Goal: Task Accomplishment & Management: Manage account settings

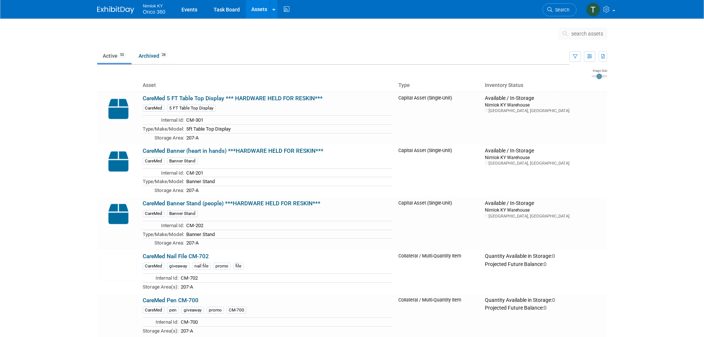
click at [111, 7] on img at bounding box center [115, 9] width 37 height 7
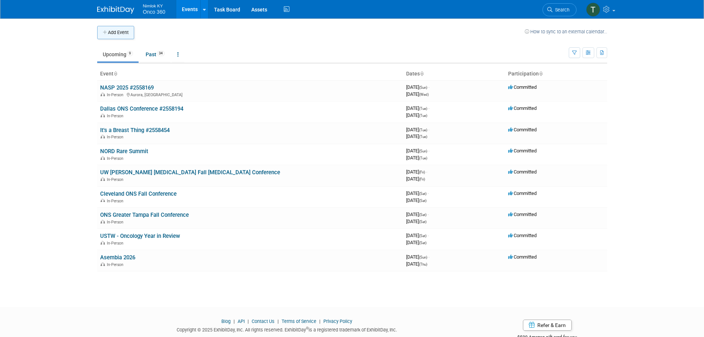
click at [110, 32] on button "Add Event" at bounding box center [115, 32] width 37 height 13
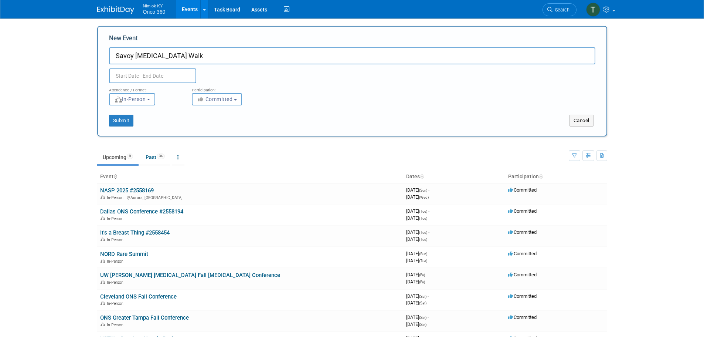
type input "Savoy Breast Cancer Walk"
click at [156, 77] on input "text" at bounding box center [152, 75] width 87 height 15
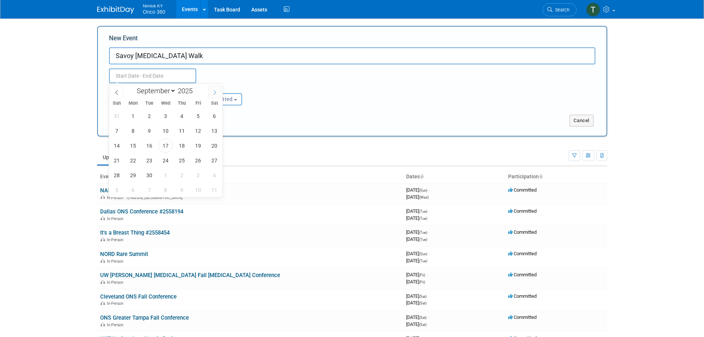
click at [214, 93] on icon at bounding box center [214, 92] width 5 height 5
select select "9"
click at [213, 118] on span "4" at bounding box center [214, 116] width 14 height 14
type input "Oct 4, 2025 to Oct 4, 2025"
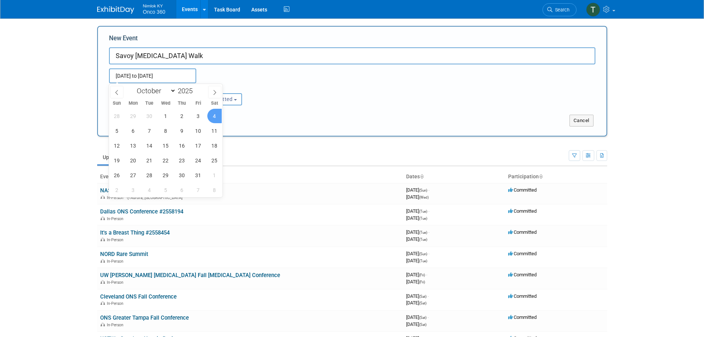
click at [284, 106] on div "Submit Cancel" at bounding box center [353, 115] width 498 height 21
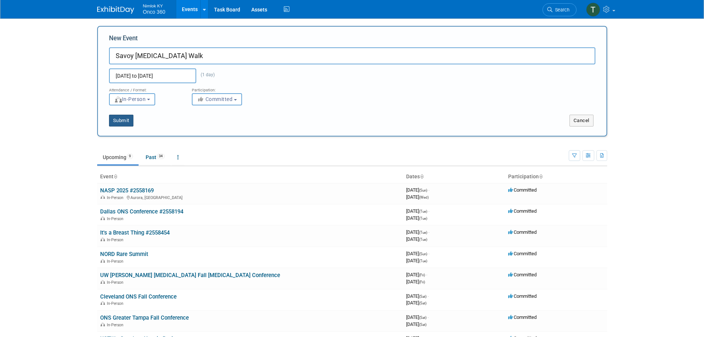
click at [126, 118] on button "Submit" at bounding box center [121, 121] width 24 height 12
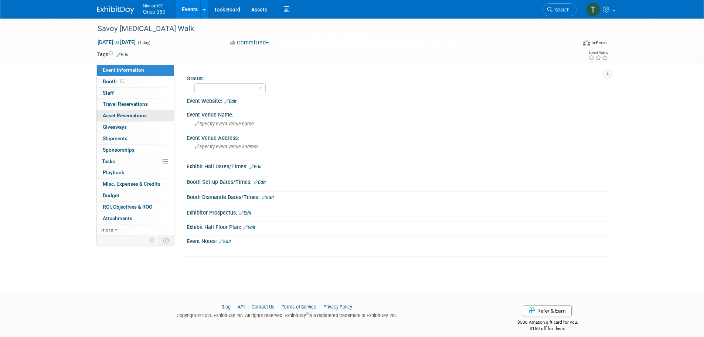
click at [135, 115] on span "Asset Reservations 0" at bounding box center [125, 115] width 44 height 6
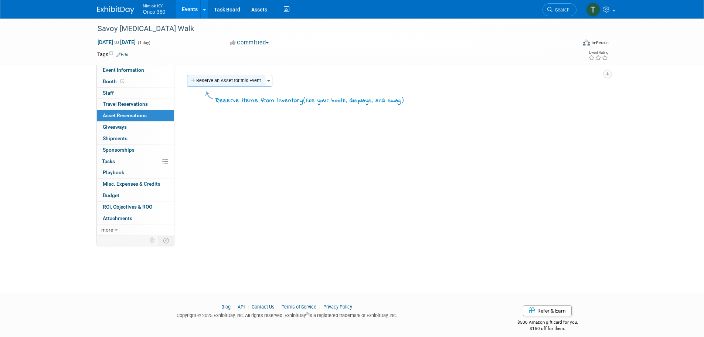
click at [213, 84] on button "Reserve an Asset for this Event" at bounding box center [226, 81] width 78 height 12
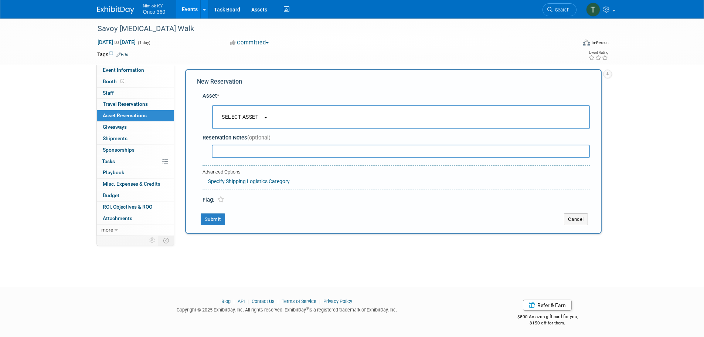
scroll to position [7, 0]
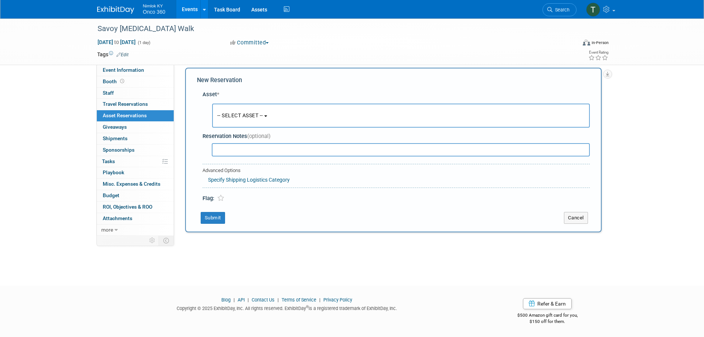
click at [248, 112] on span "-- SELECT ASSET --" at bounding box center [240, 115] width 46 height 6
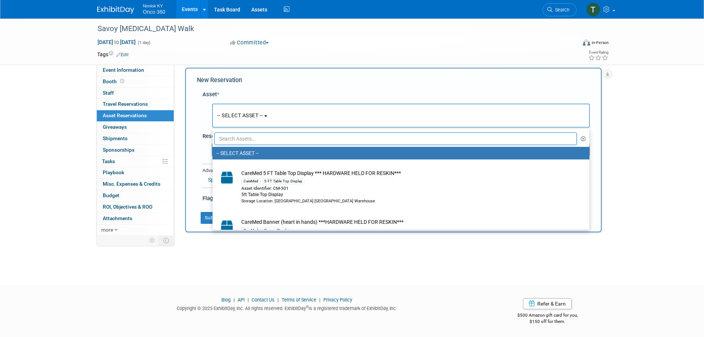
click at [250, 137] on input "text" at bounding box center [395, 138] width 363 height 13
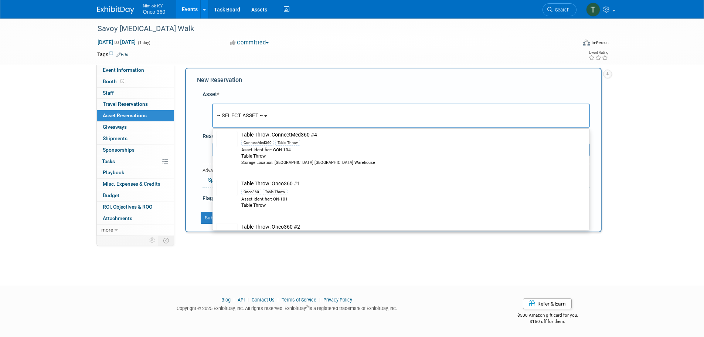
scroll to position [259, 0]
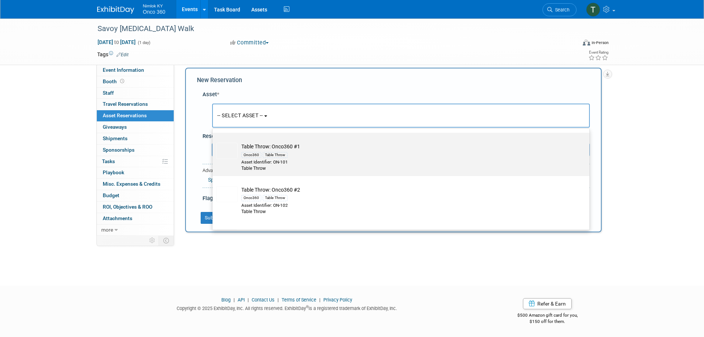
type input "table throw"
click at [316, 160] on div "Asset Identifier: ON-101" at bounding box center [407, 162] width 333 height 6
click at [214, 142] on input "Table Throw: Onco360 #1 Onco360 Table Throw Asset Identifier: ON-101 Table Throw" at bounding box center [211, 139] width 5 height 5
select select "10719229"
select select "9"
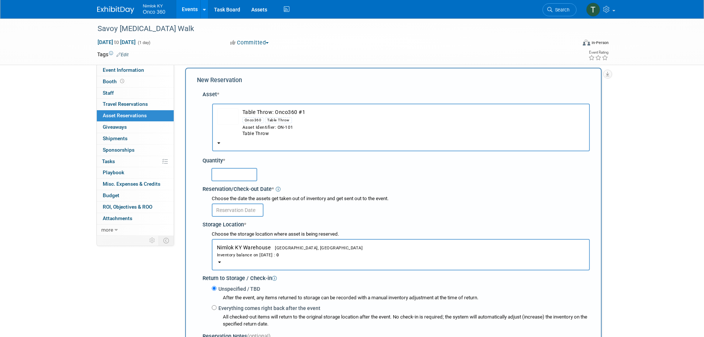
click at [233, 172] on input "text" at bounding box center [234, 174] width 46 height 13
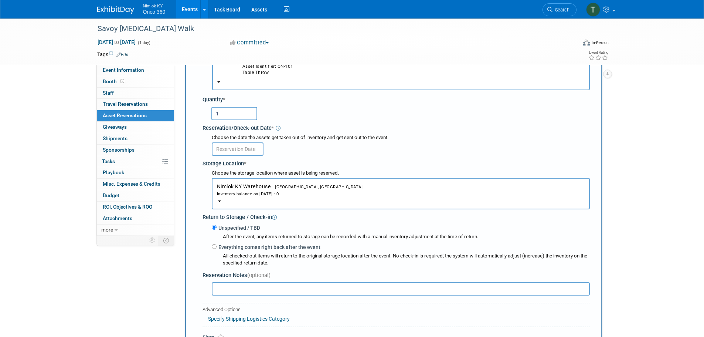
scroll to position [118, 0]
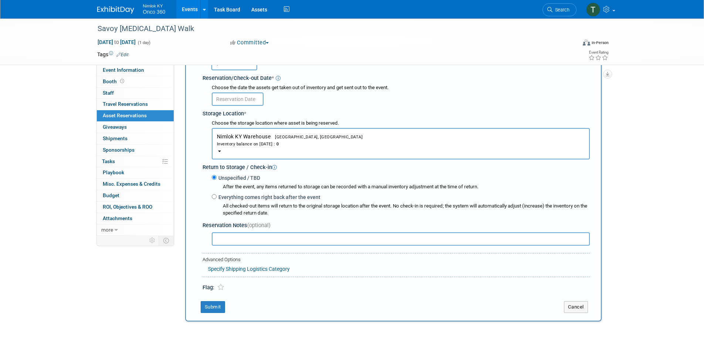
type input "1"
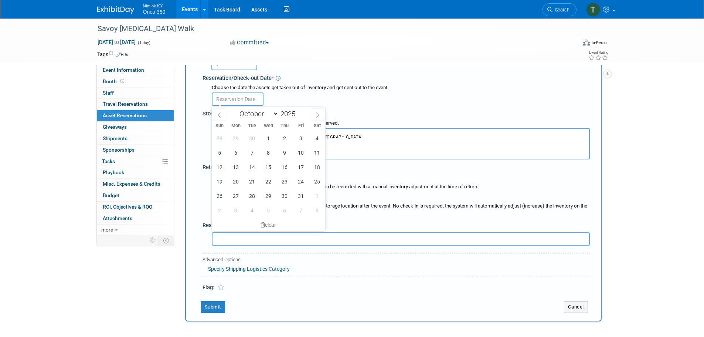
click at [250, 97] on input "text" at bounding box center [238, 98] width 52 height 13
click at [220, 115] on icon at bounding box center [219, 114] width 5 height 5
select select "8"
click at [298, 182] on span "26" at bounding box center [301, 181] width 14 height 14
type input "Sep 26, 2025"
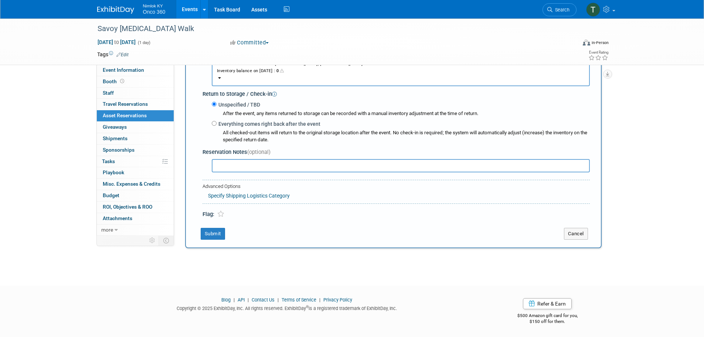
scroll to position [192, 0]
click at [214, 233] on button "Submit" at bounding box center [213, 233] width 24 height 12
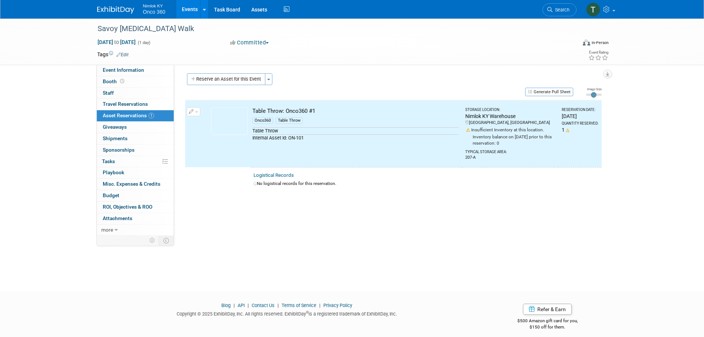
scroll to position [0, 0]
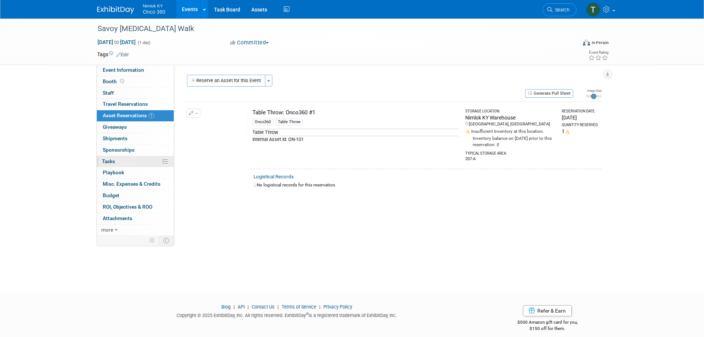
click at [116, 158] on link "0% Tasks 0%" at bounding box center [135, 161] width 77 height 11
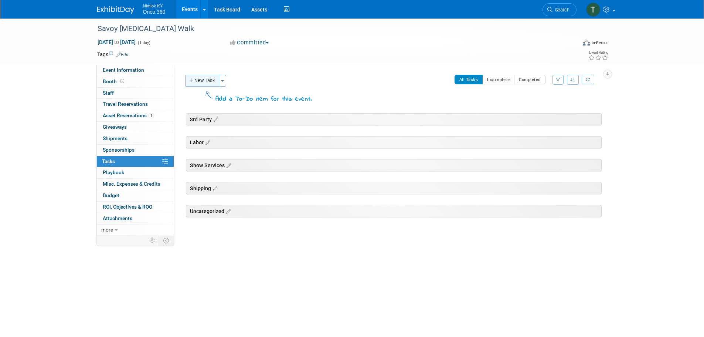
click at [204, 77] on button "New Task" at bounding box center [202, 81] width 34 height 12
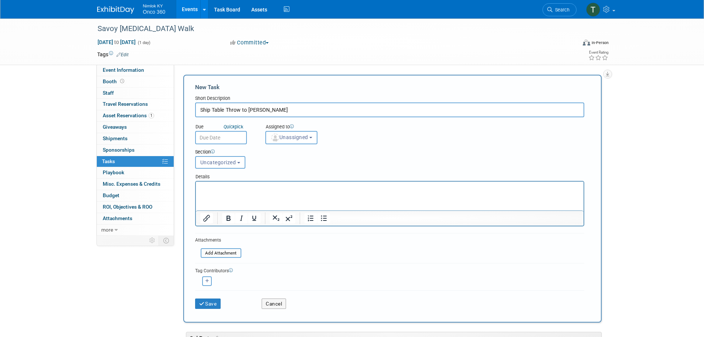
type input "Ship Table Throw to Ann-Maree"
click at [214, 134] on input "text" at bounding box center [221, 137] width 52 height 13
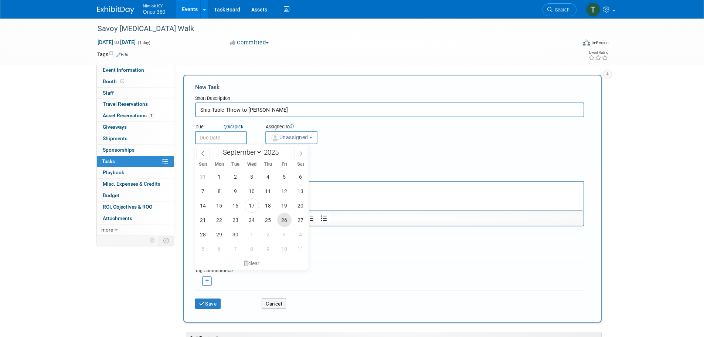
click at [284, 223] on span "26" at bounding box center [284, 220] width 14 height 14
type input "Sep 26, 2025"
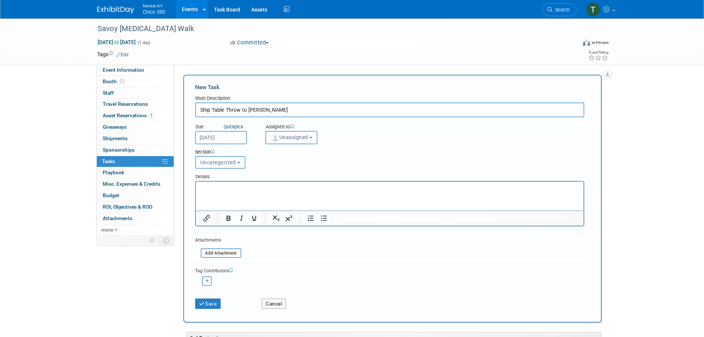
click at [275, 135] on img "button" at bounding box center [275, 137] width 8 height 8
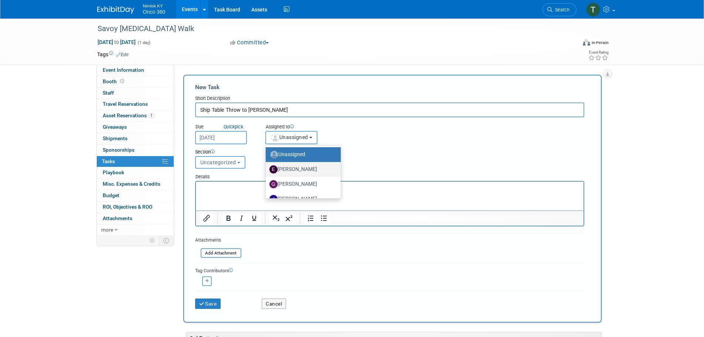
scroll to position [37, 0]
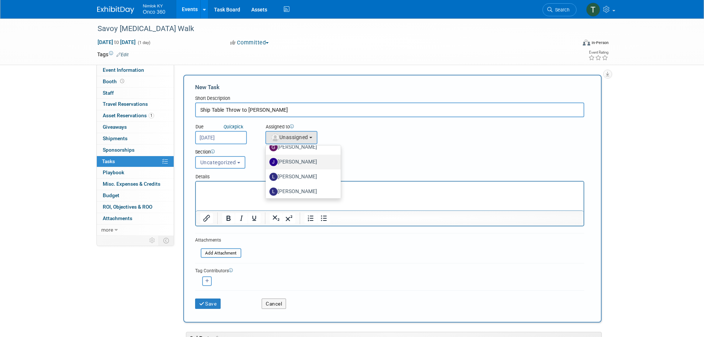
click at [301, 165] on label "Jamie Dunn" at bounding box center [301, 162] width 64 height 12
click at [267, 163] on input "Jamie Dunn" at bounding box center [264, 161] width 5 height 5
select select "6959d863-ee32-42c4-bffe-2330cab25484"
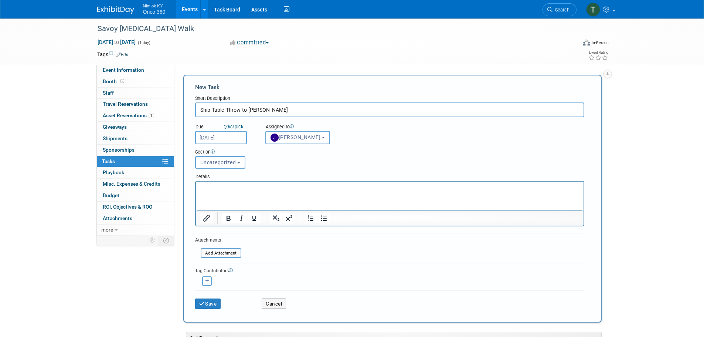
click at [252, 189] on p "Rich Text Area. Press ALT-0 for help." at bounding box center [389, 187] width 379 height 7
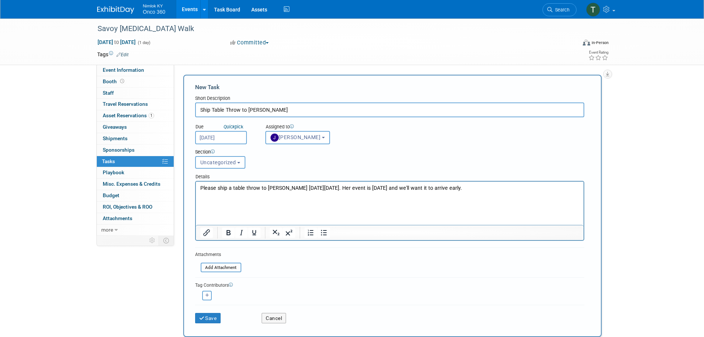
click at [214, 201] on p "Please ship a table throw to Ann-Maree on Friday, 9/26. Her event is Saturday, …" at bounding box center [389, 195] width 379 height 22
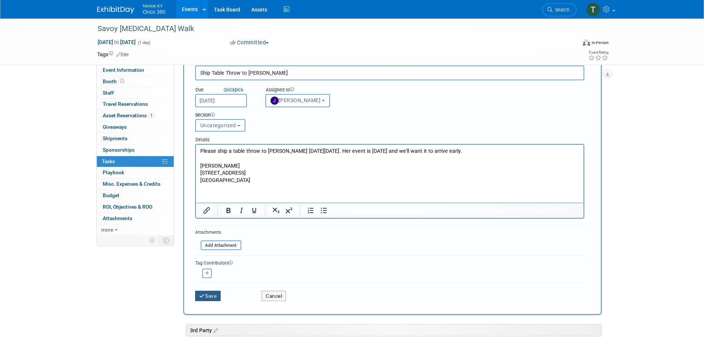
click at [208, 298] on button "Save" at bounding box center [208, 296] width 26 height 10
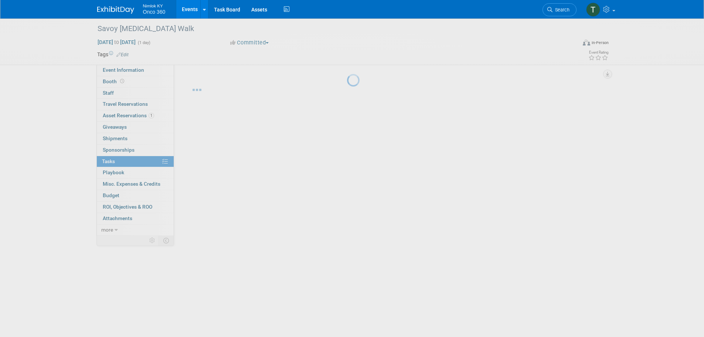
scroll to position [0, 0]
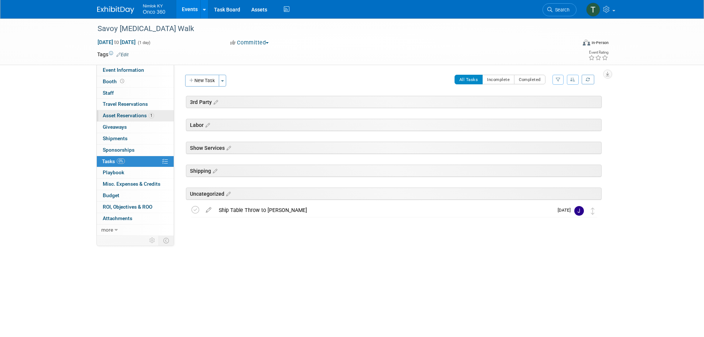
click at [115, 115] on span "Asset Reservations 1" at bounding box center [128, 115] width 51 height 6
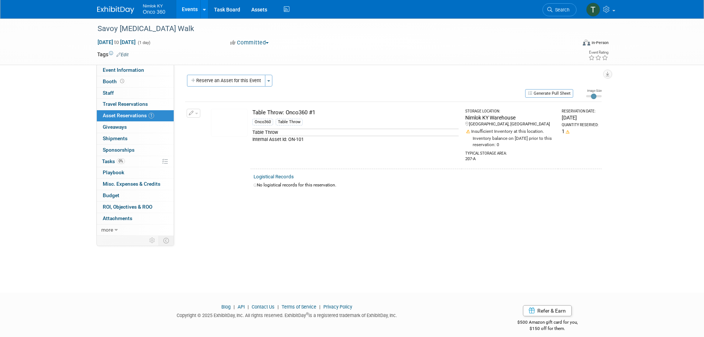
click at [118, 9] on img at bounding box center [115, 9] width 37 height 7
